Goal: Obtain resource: Download file/media

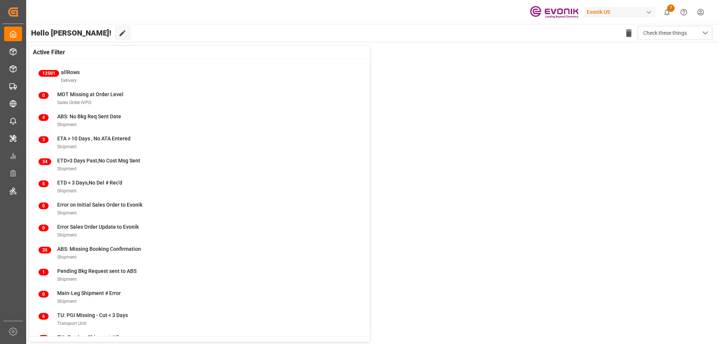
scroll to position [29, 0]
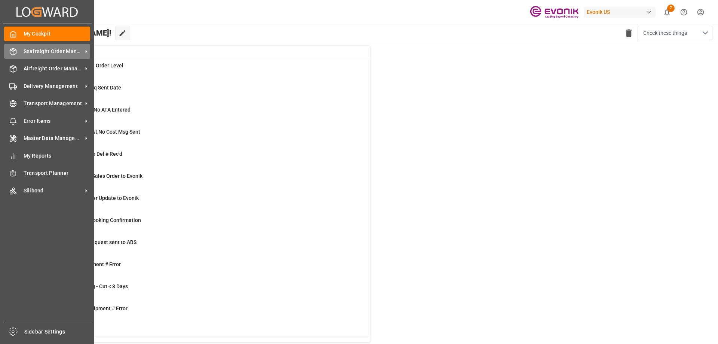
click at [71, 52] on span "Seafreight Order Management" at bounding box center [53, 51] width 59 height 8
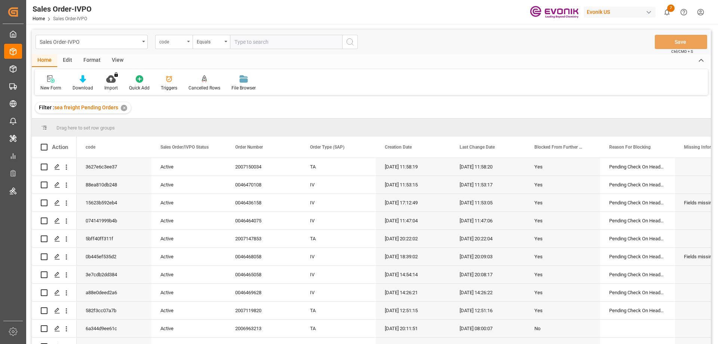
click at [185, 44] on div "code" at bounding box center [173, 42] width 37 height 14
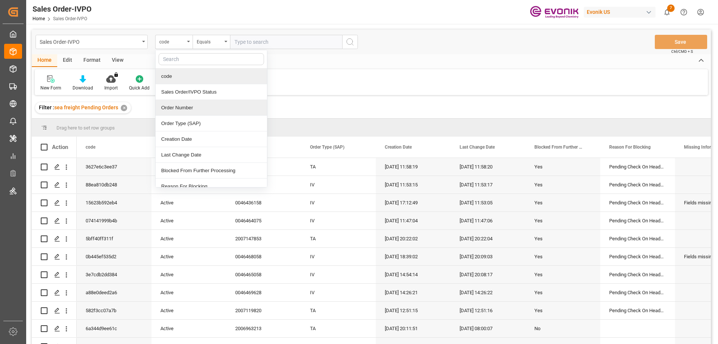
click at [187, 108] on div "Order Number" at bounding box center [210, 108] width 111 height 16
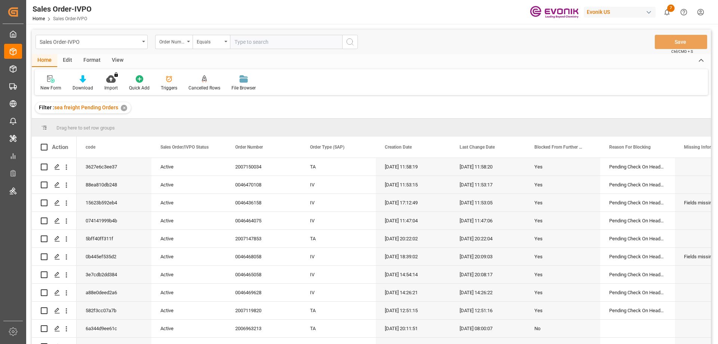
click at [117, 62] on div "View" at bounding box center [117, 60] width 23 height 13
click at [79, 87] on div "Standard Templates" at bounding box center [84, 87] width 37 height 7
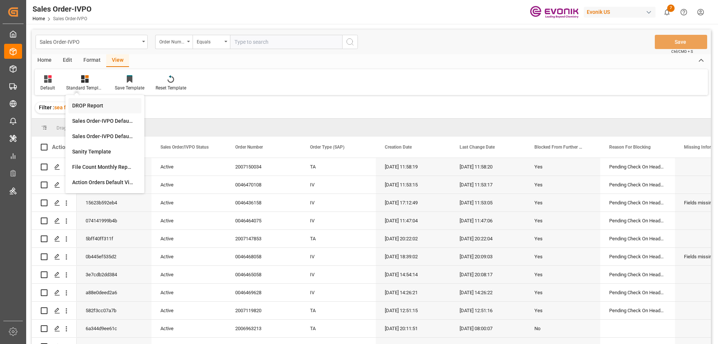
click at [89, 106] on div "DROP Report" at bounding box center [104, 106] width 65 height 8
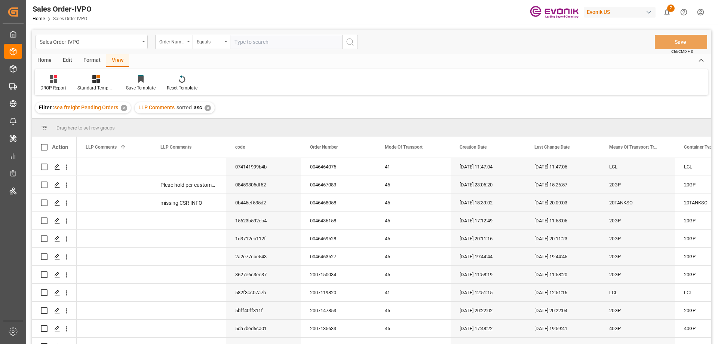
click at [42, 57] on div "Home" at bounding box center [44, 60] width 25 height 13
click at [78, 86] on div "Download" at bounding box center [83, 87] width 21 height 7
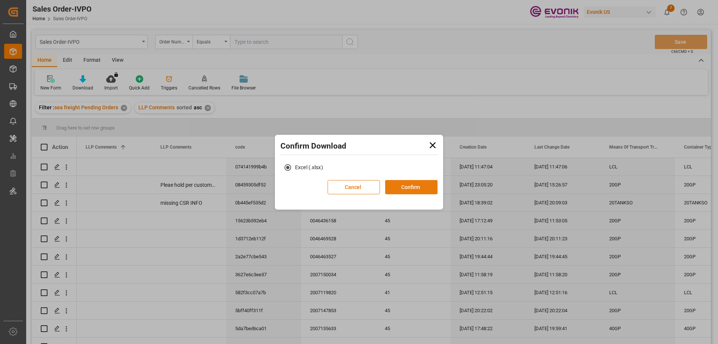
click at [403, 189] on button "Confirm" at bounding box center [411, 187] width 52 height 14
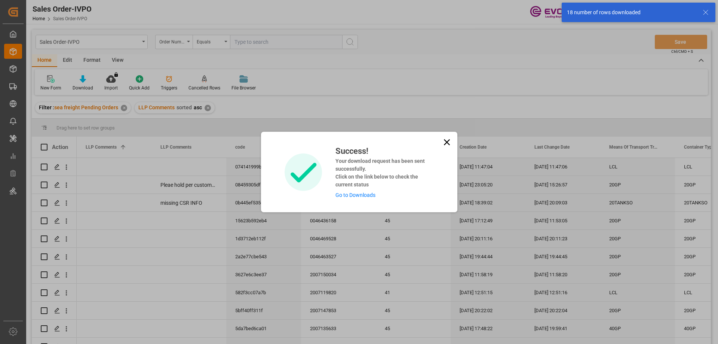
click at [362, 194] on link "Go to Downloads" at bounding box center [355, 195] width 40 height 6
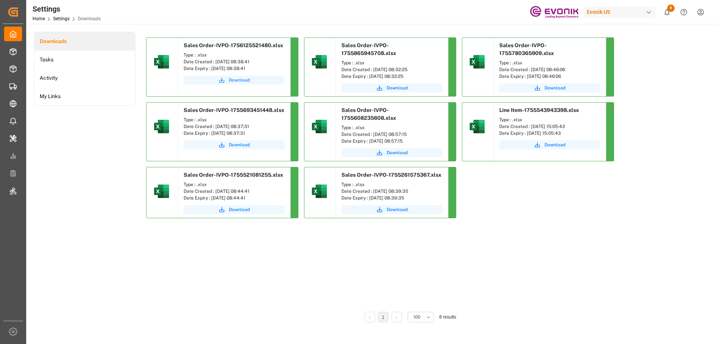
click at [258, 80] on button "Download" at bounding box center [234, 80] width 101 height 9
